Goal: Obtain resource: Download file/media

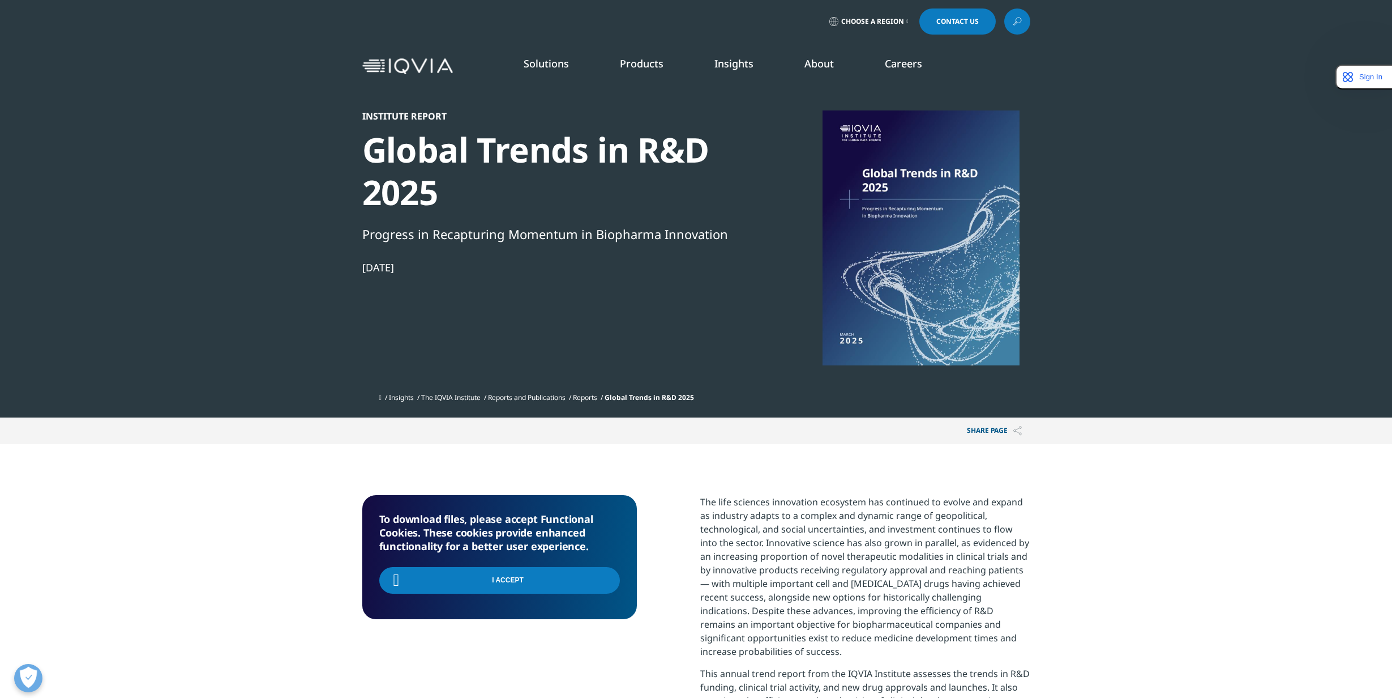
scroll to position [170, 0]
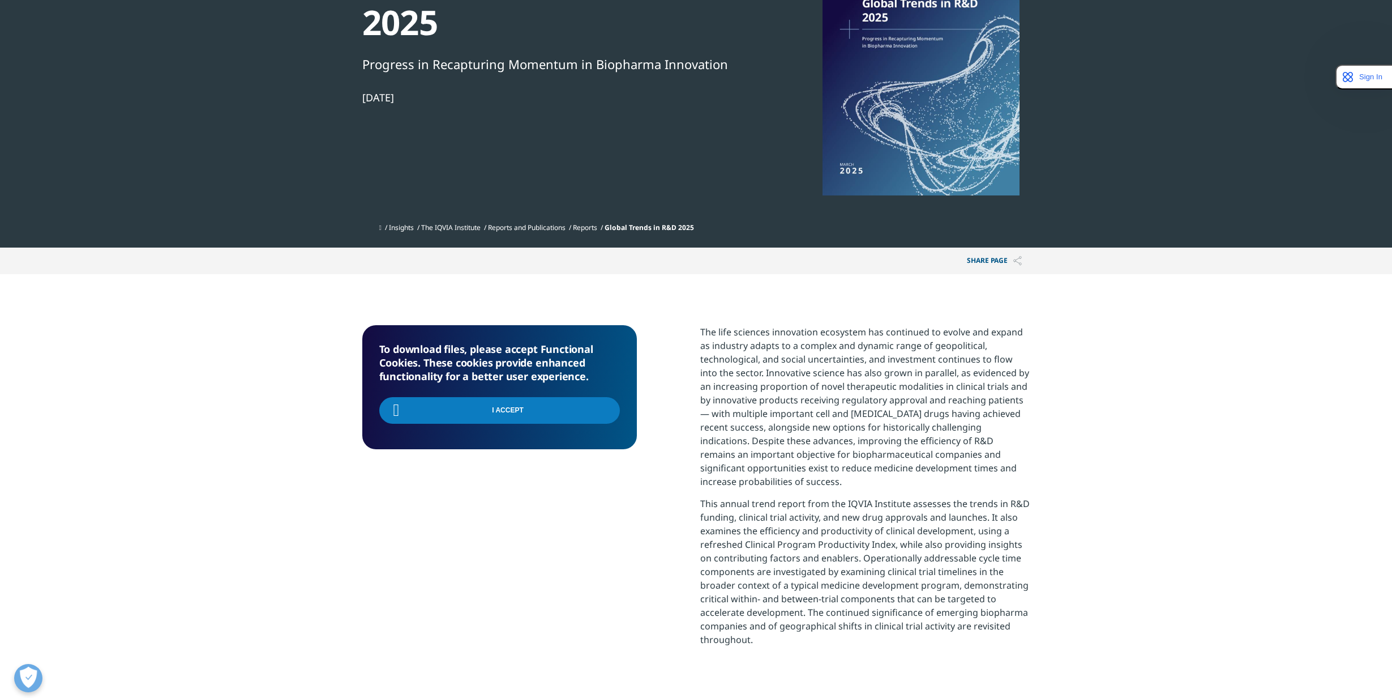
click at [908, 159] on div at bounding box center [921, 68] width 219 height 255
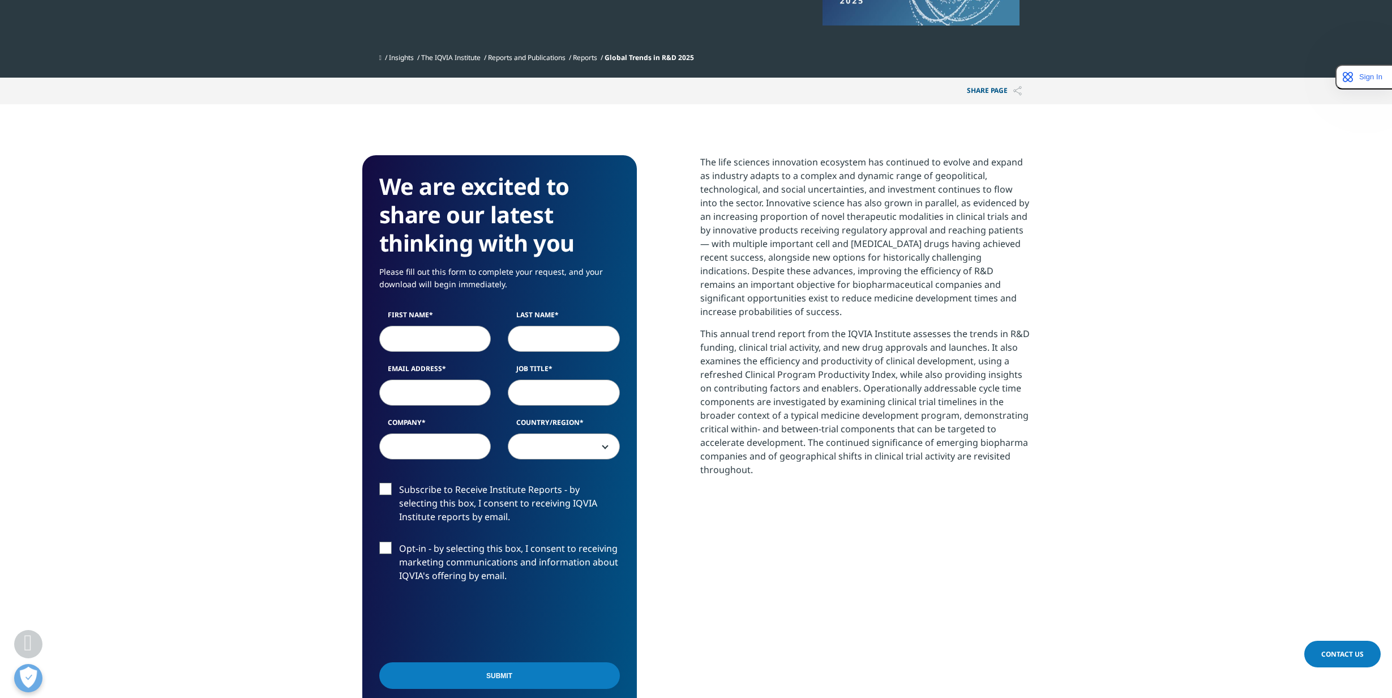
click at [423, 339] on input "First Name" at bounding box center [435, 339] width 112 height 26
type input "fdskfdjkl"
type input "sadjla"
type input "[EMAIL_ADDRESS][DOMAIN_NAME]"
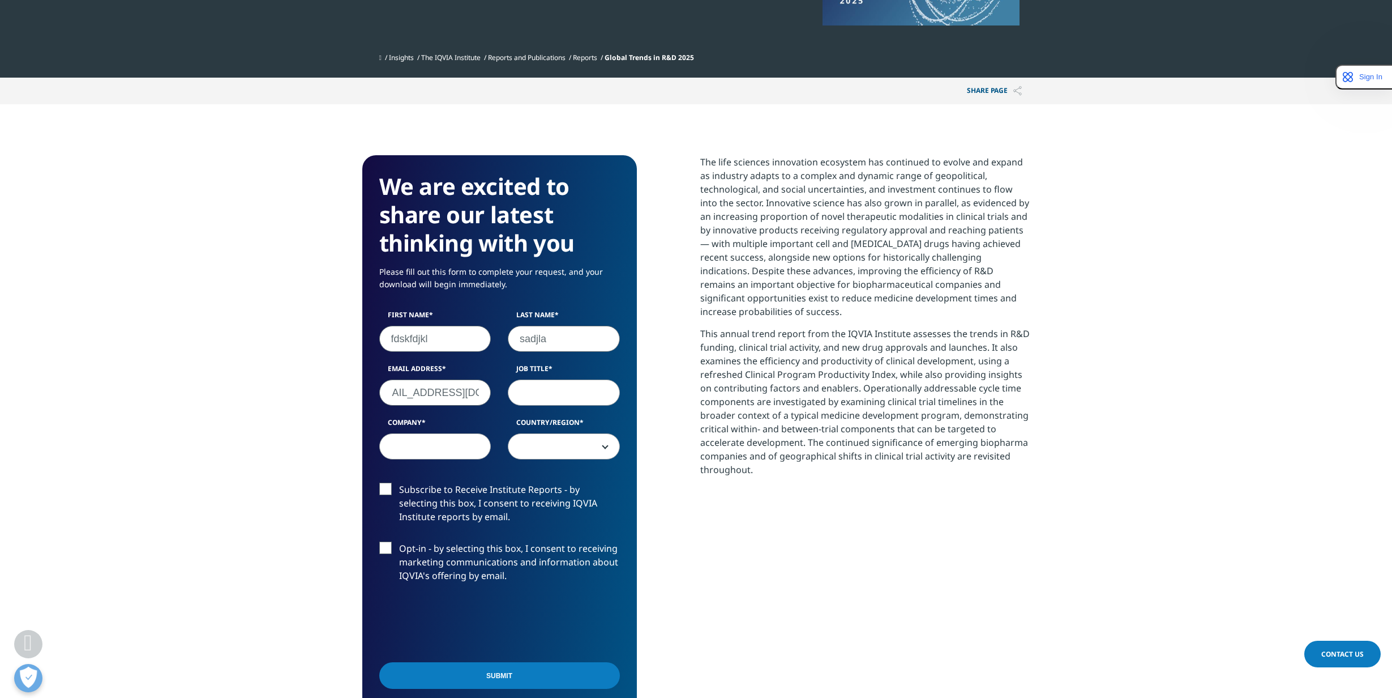
scroll to position [0, 0]
type input "Partner"
type input "askdj"
click at [568, 438] on span at bounding box center [563, 447] width 111 height 26
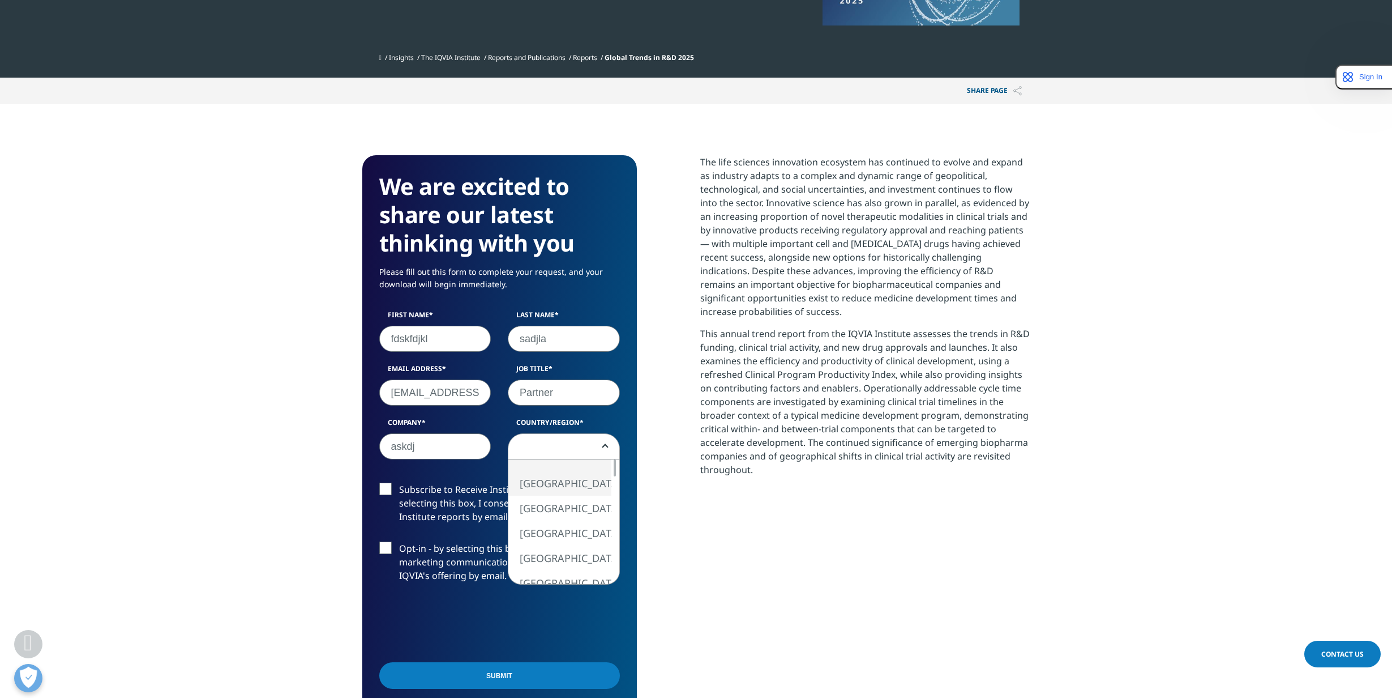
select select "[GEOGRAPHIC_DATA]"
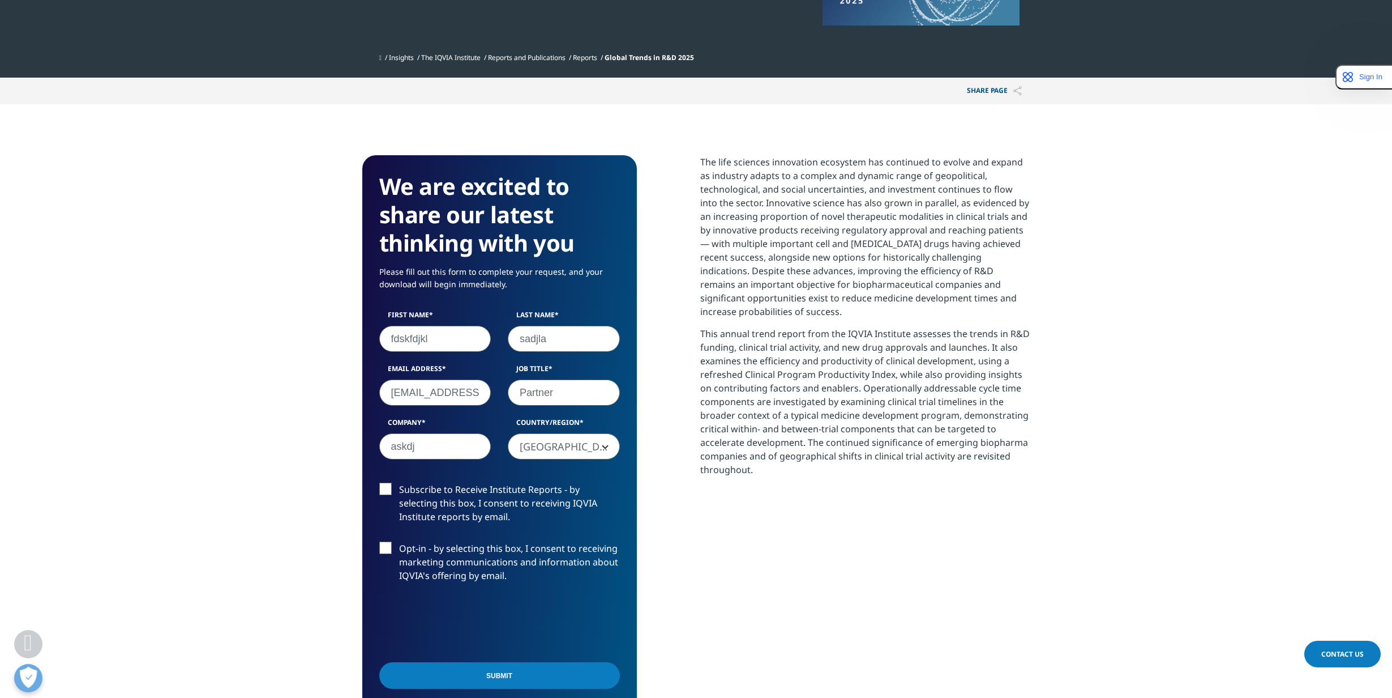
click at [478, 678] on input "Submit" at bounding box center [499, 675] width 241 height 27
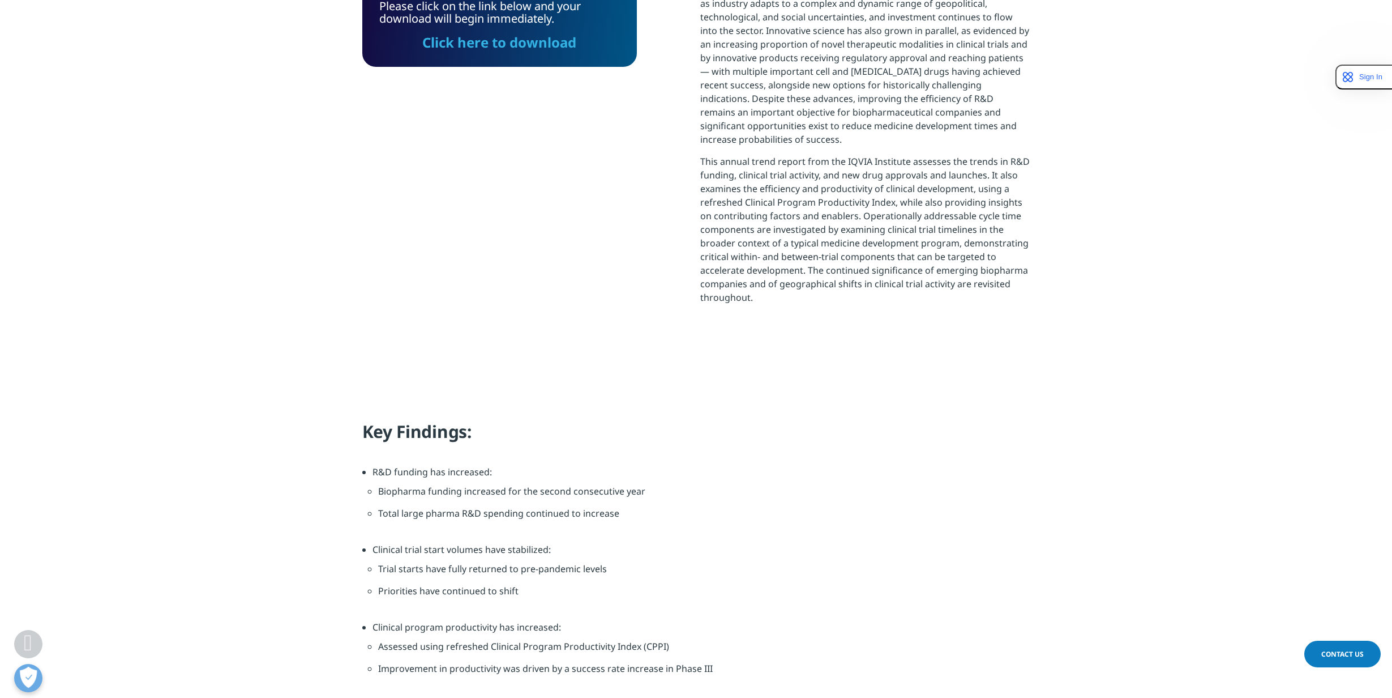
scroll to position [358, 668]
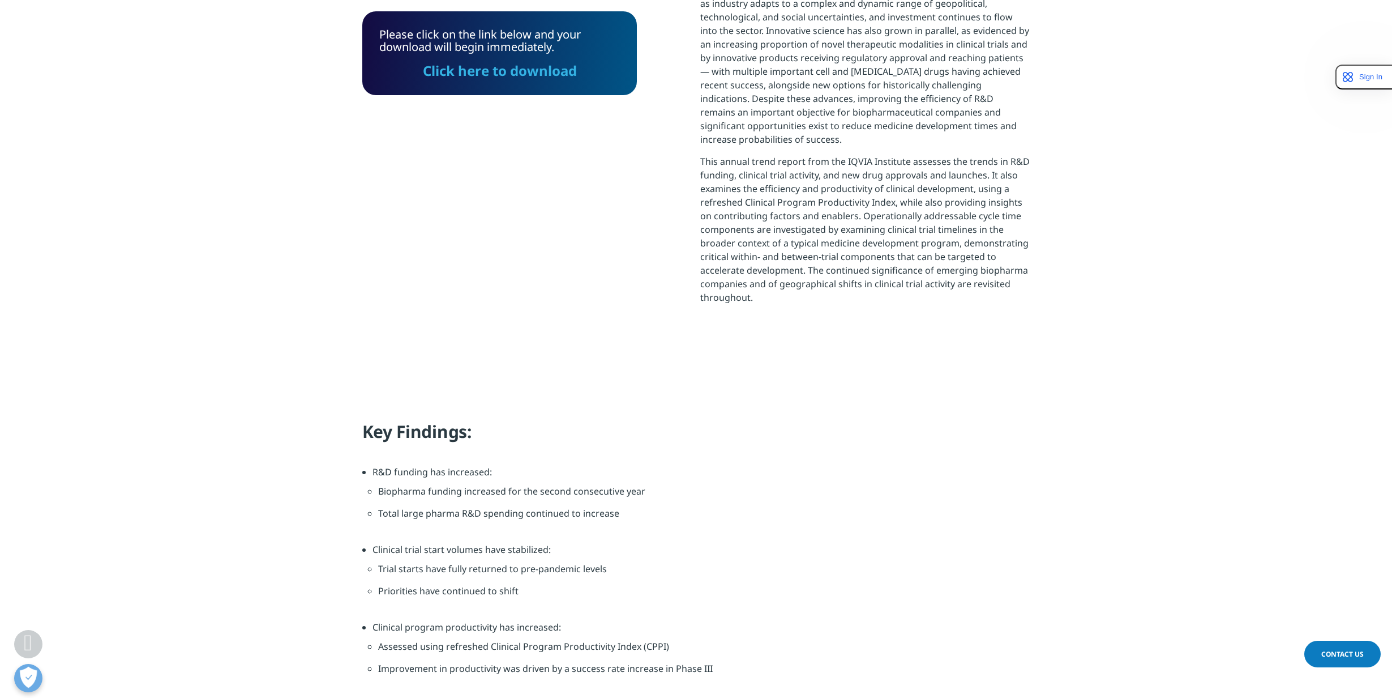
click at [510, 70] on link "Click here to download" at bounding box center [500, 70] width 154 height 19
